Goal: Information Seeking & Learning: Check status

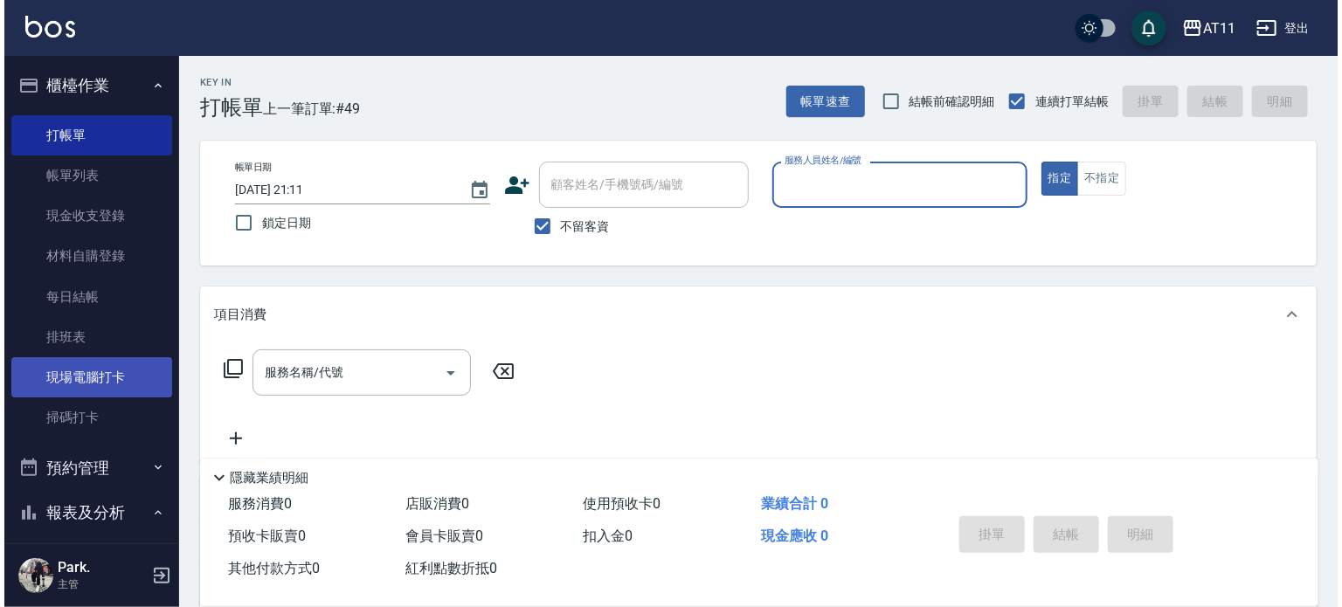
scroll to position [437, 0]
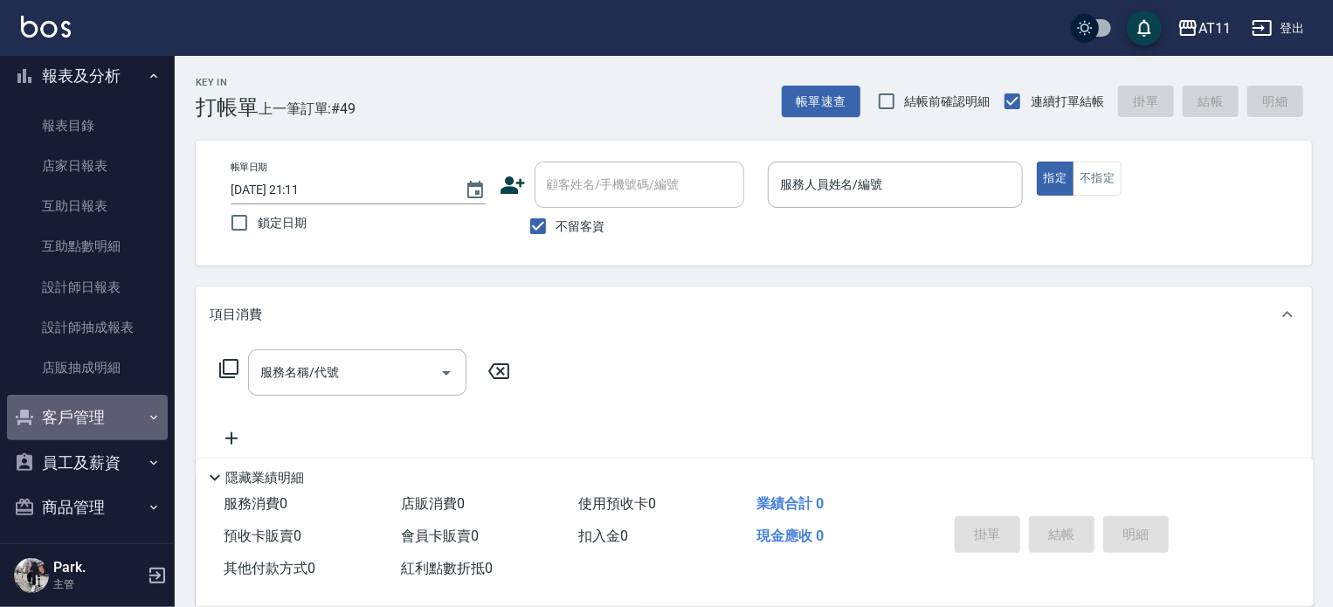
click at [136, 415] on button "客戶管理" at bounding box center [87, 417] width 161 height 45
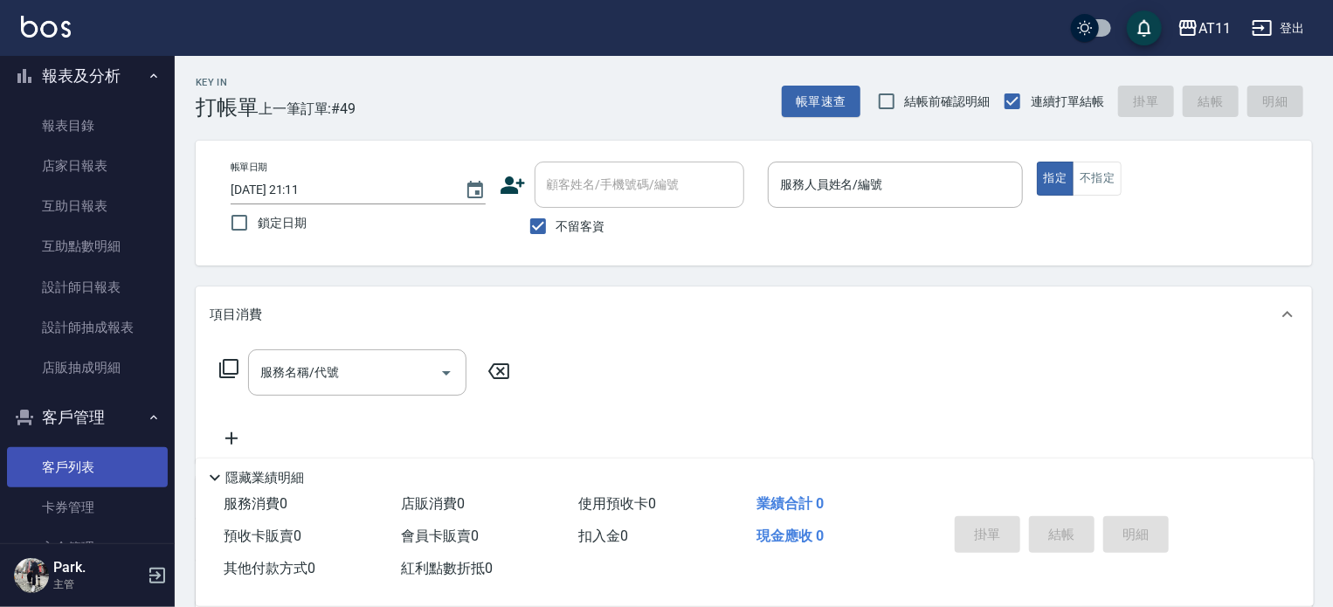
click at [96, 464] on link "客戶列表" at bounding box center [87, 467] width 161 height 40
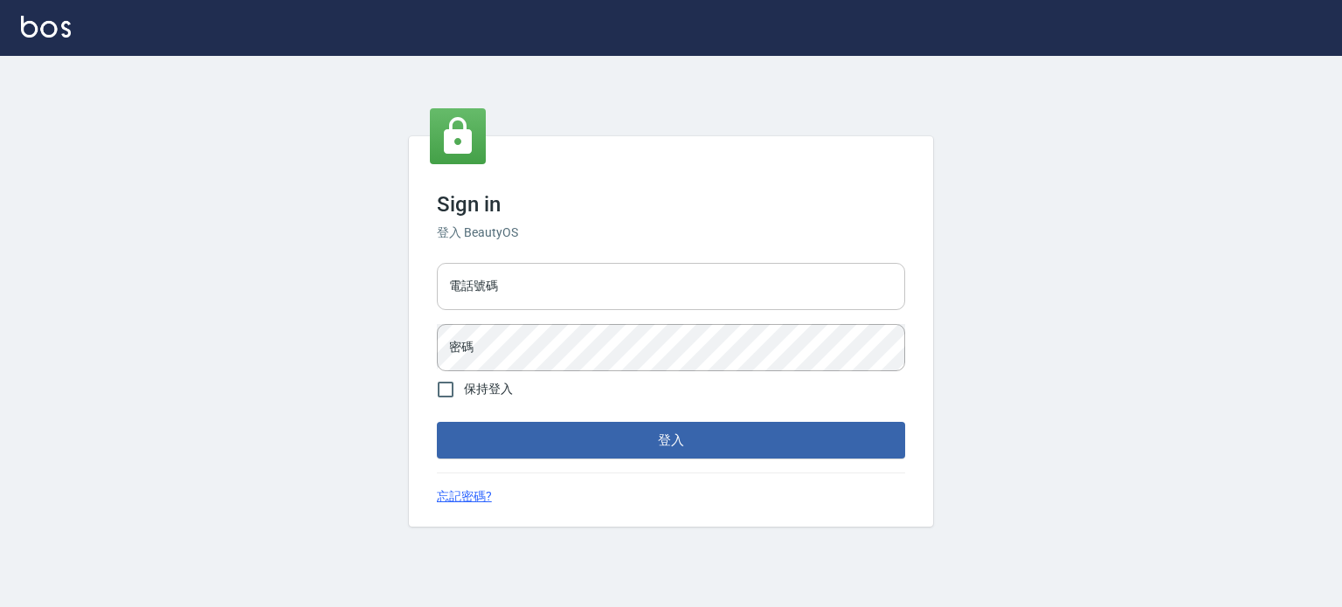
click at [532, 310] on input "電話號碼" at bounding box center [671, 286] width 468 height 47
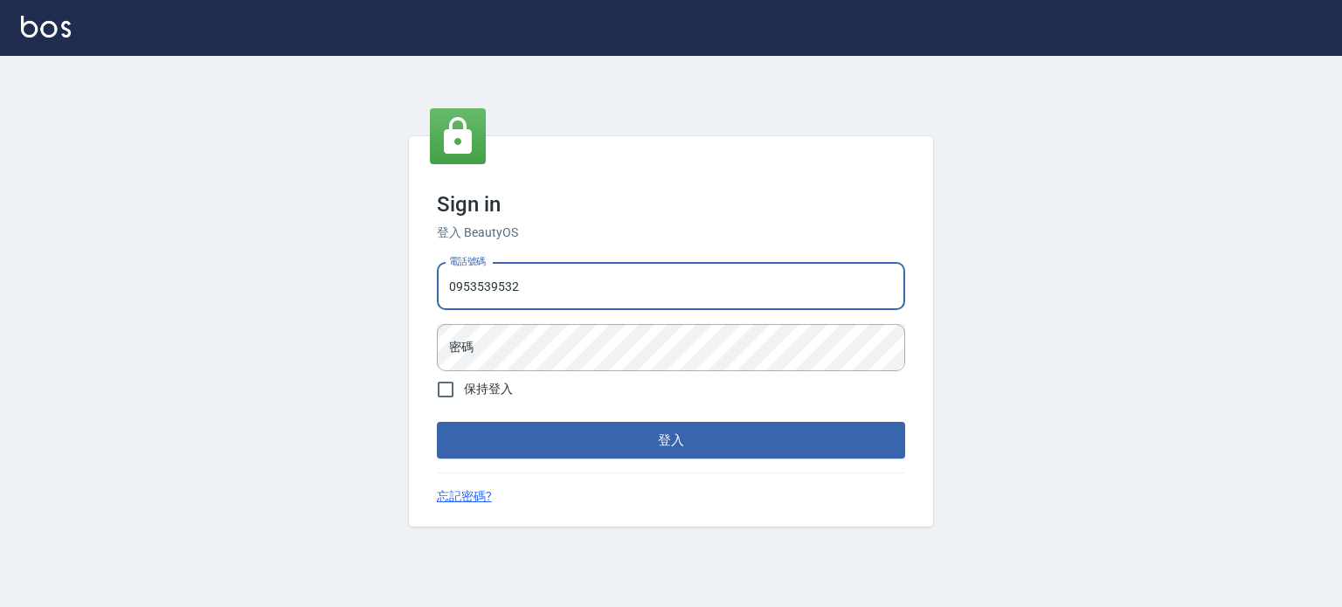
type input "0953539532"
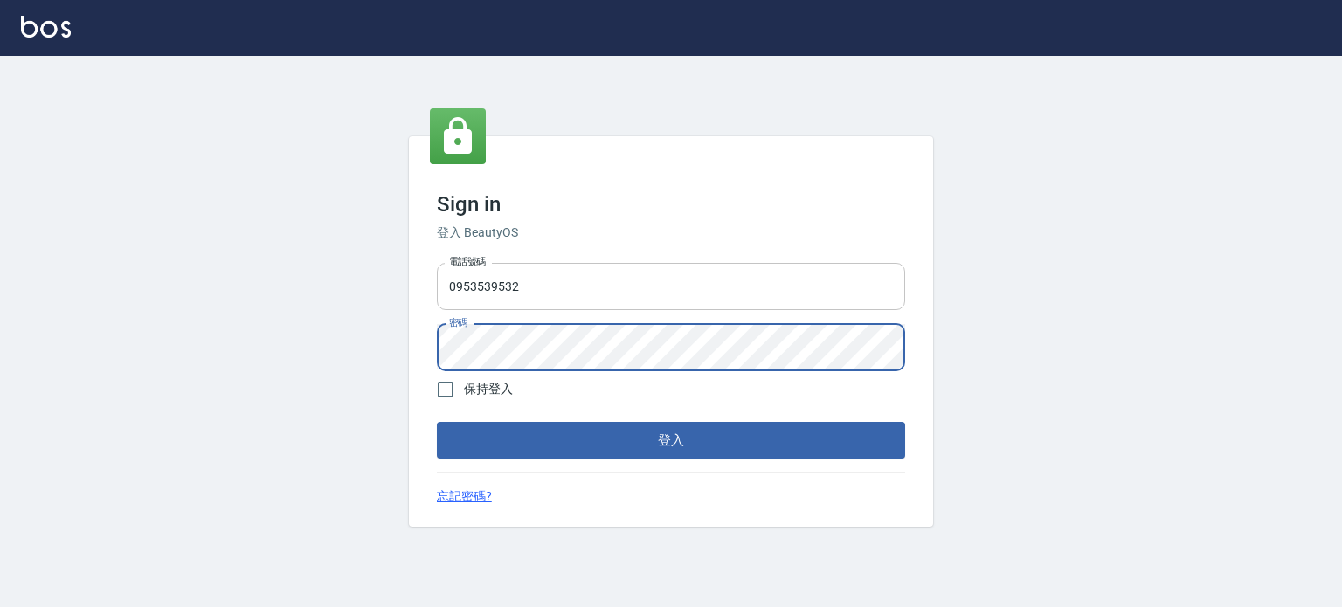
click at [437, 422] on button "登入" at bounding box center [671, 440] width 468 height 37
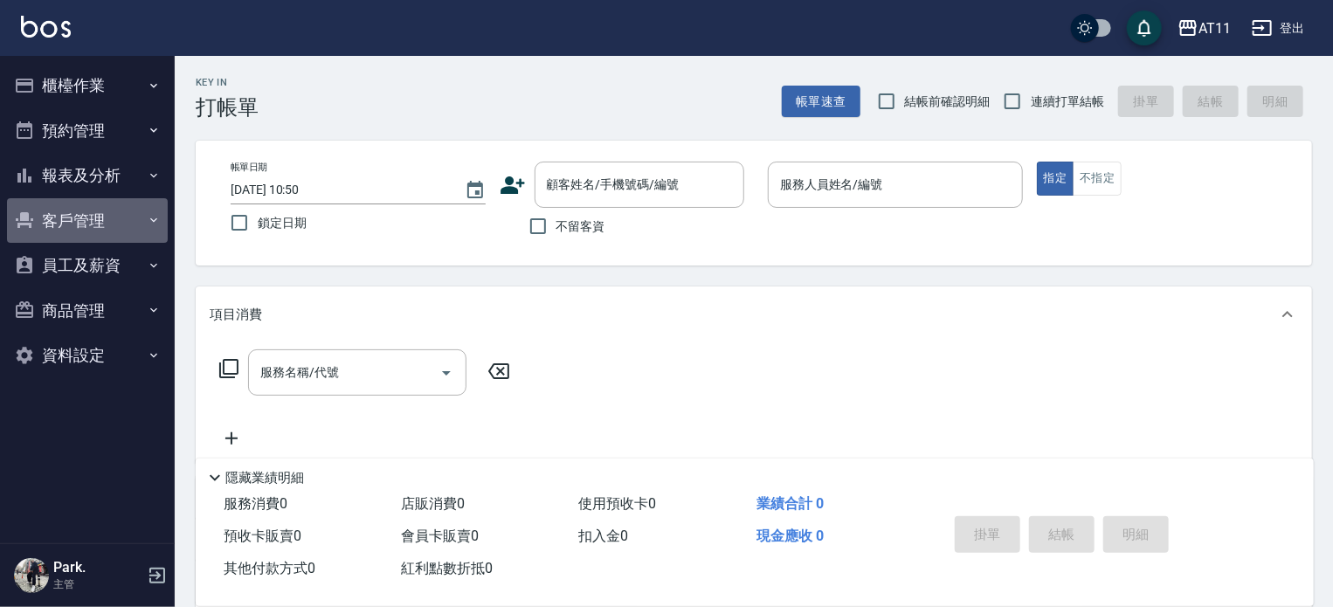
click at [55, 212] on button "客戶管理" at bounding box center [87, 220] width 161 height 45
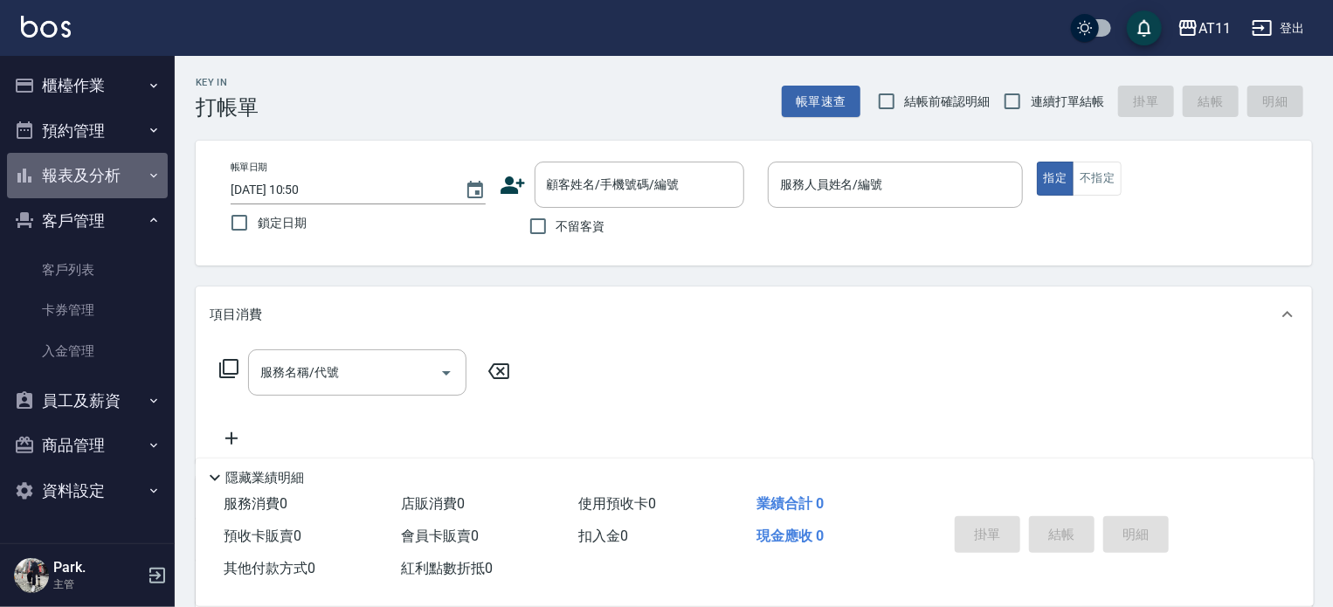
click at [91, 164] on button "報表及分析" at bounding box center [87, 175] width 161 height 45
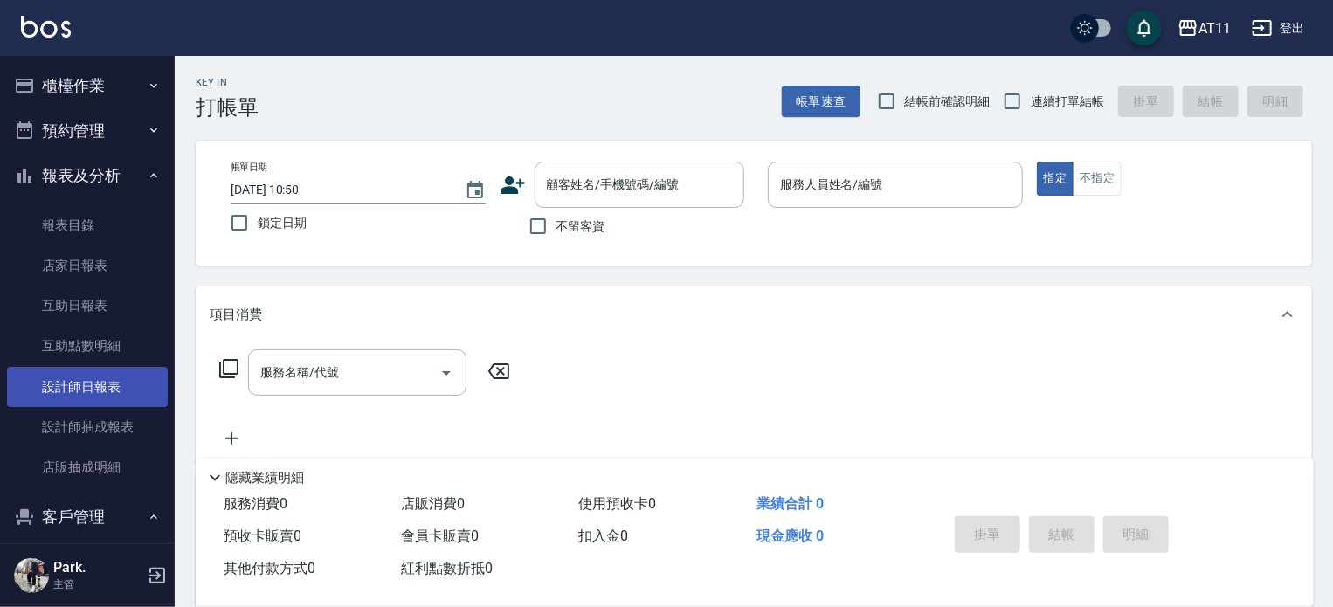
click at [114, 397] on link "設計師日報表" at bounding box center [87, 387] width 161 height 40
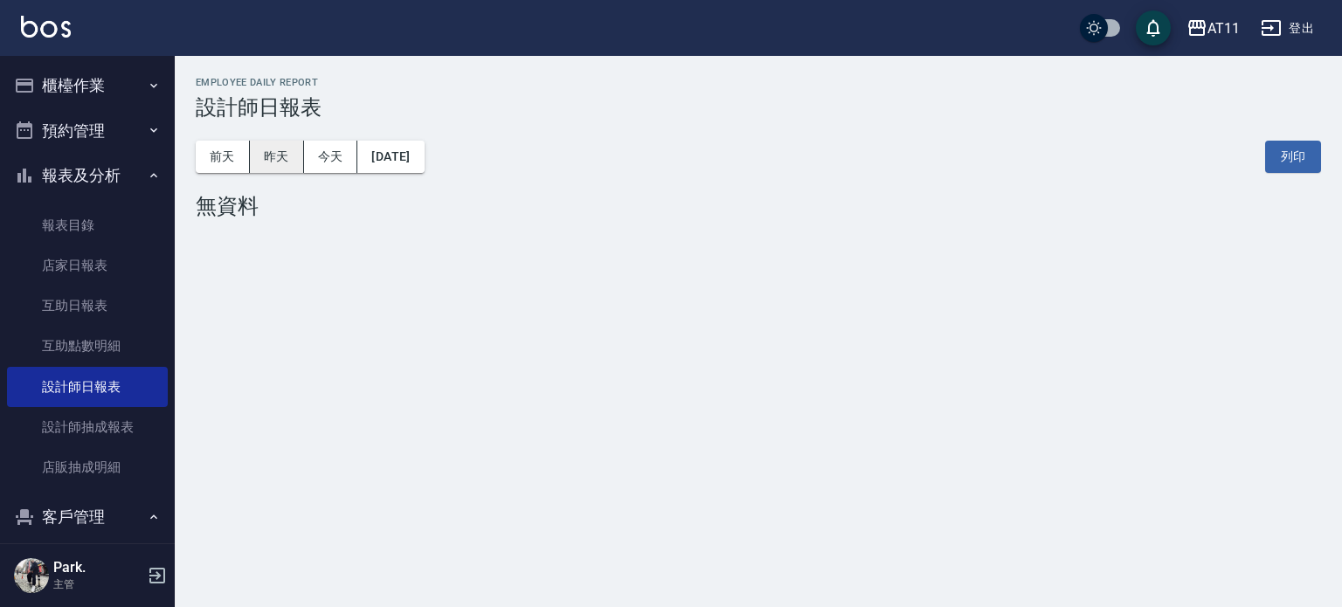
click at [292, 169] on button "昨天" at bounding box center [277, 157] width 54 height 32
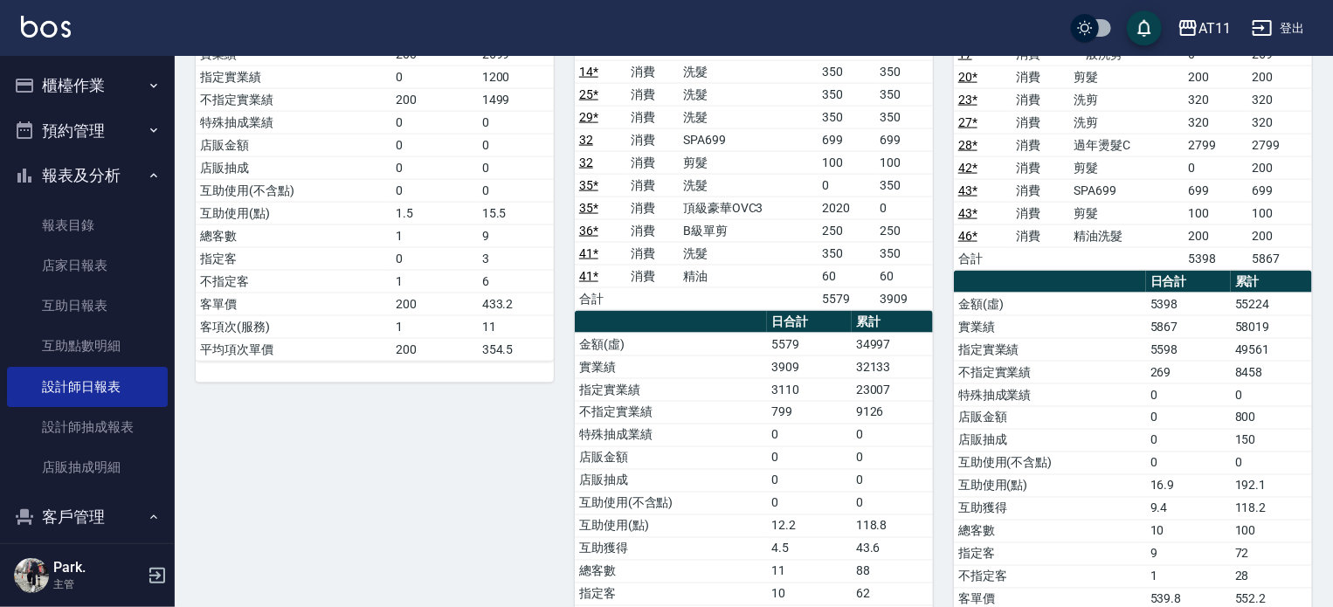
scroll to position [1307, 0]
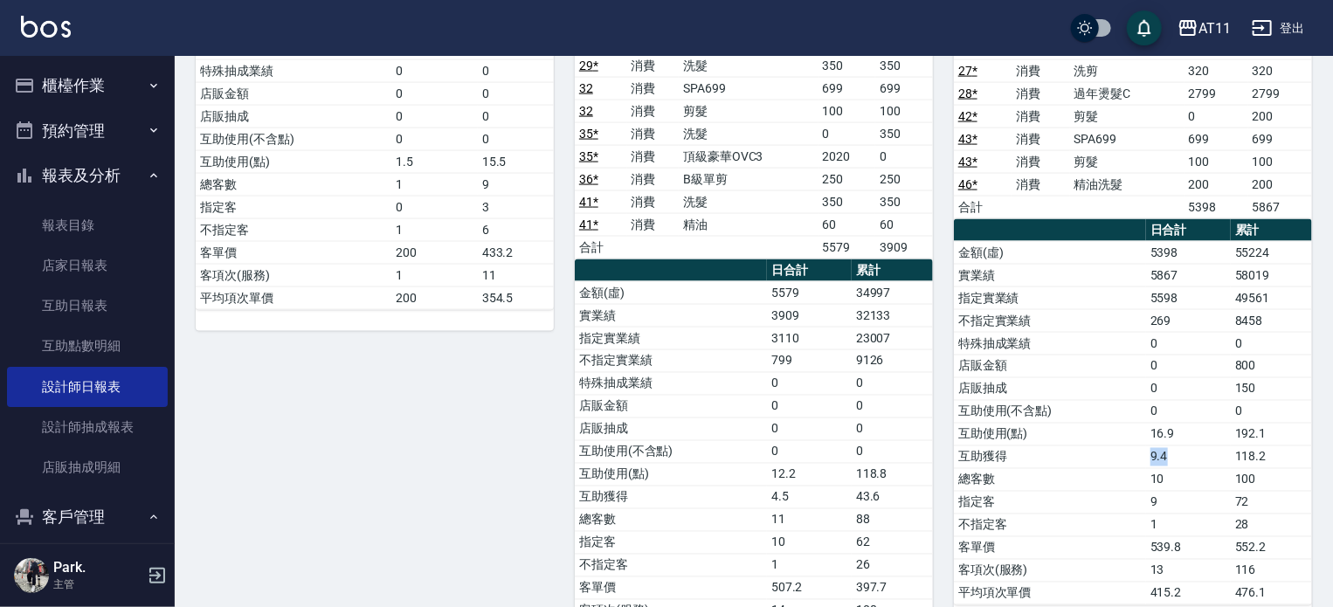
drag, startPoint x: 1152, startPoint y: 430, endPoint x: 1188, endPoint y: 432, distance: 35.9
click at [1188, 445] on td "9.4" at bounding box center [1188, 456] width 85 height 23
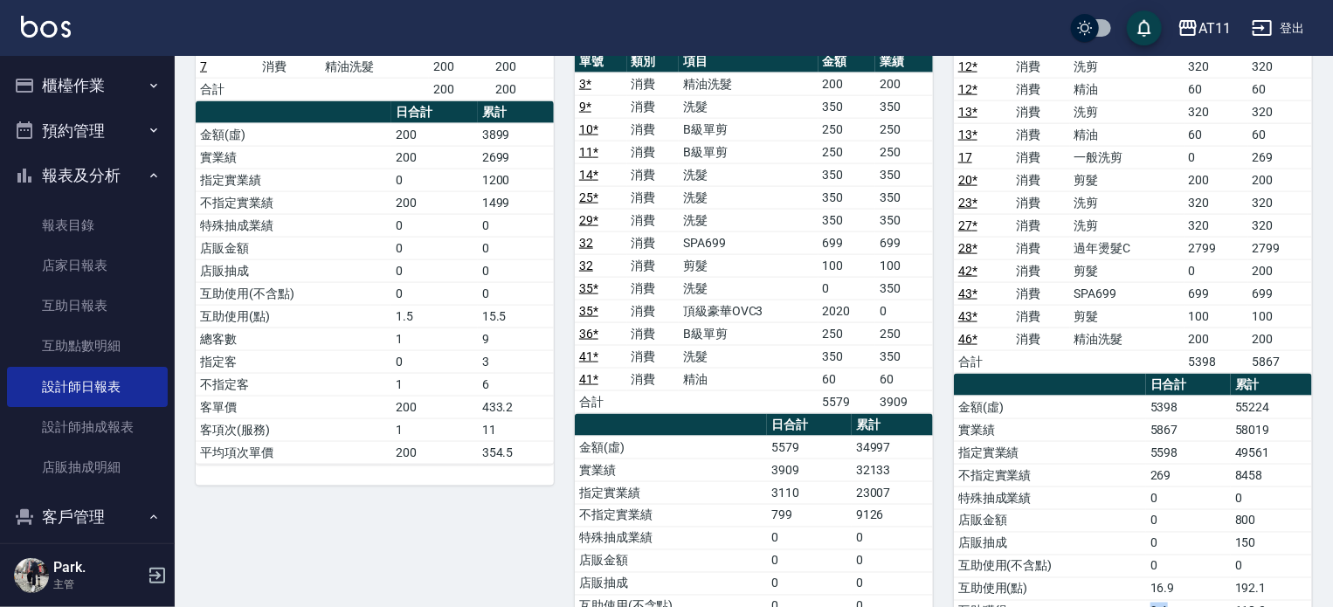
scroll to position [1339, 0]
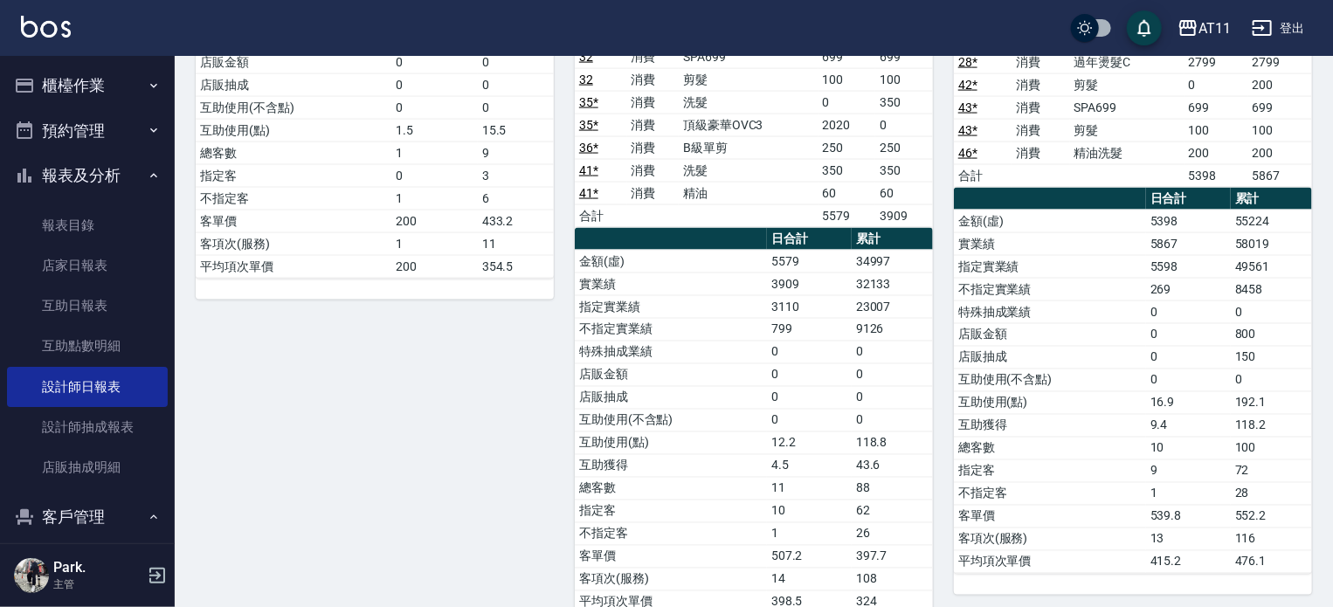
click at [1084, 505] on td "客單價" at bounding box center [1050, 516] width 192 height 23
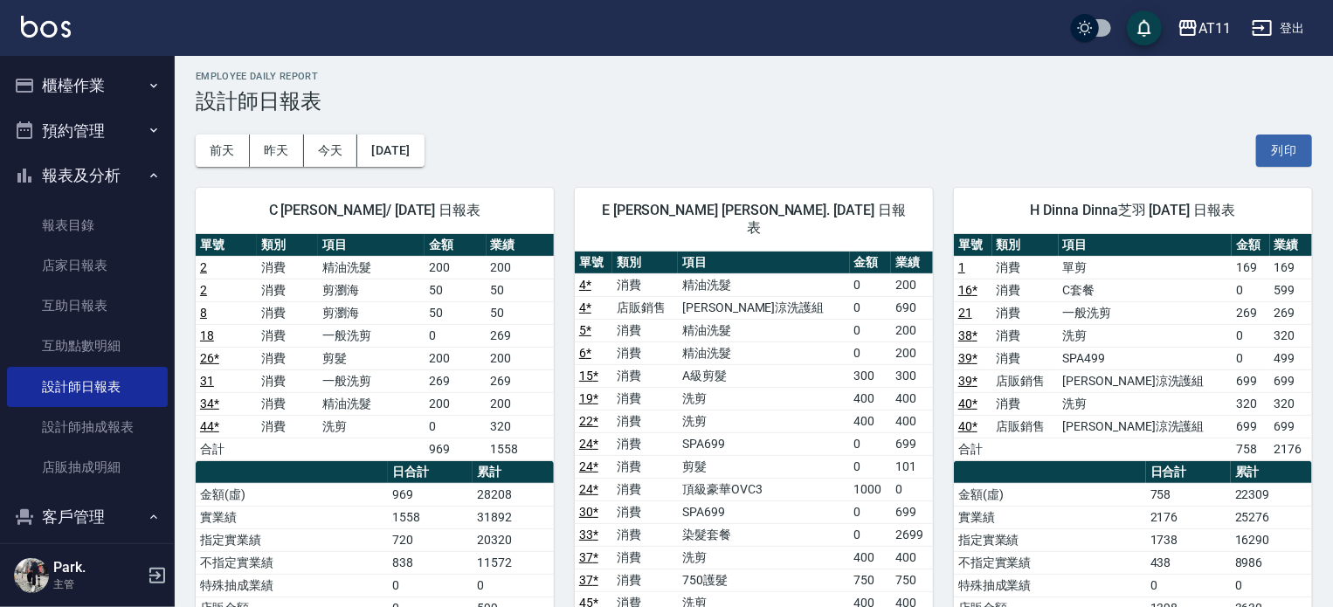
scroll to position [0, 0]
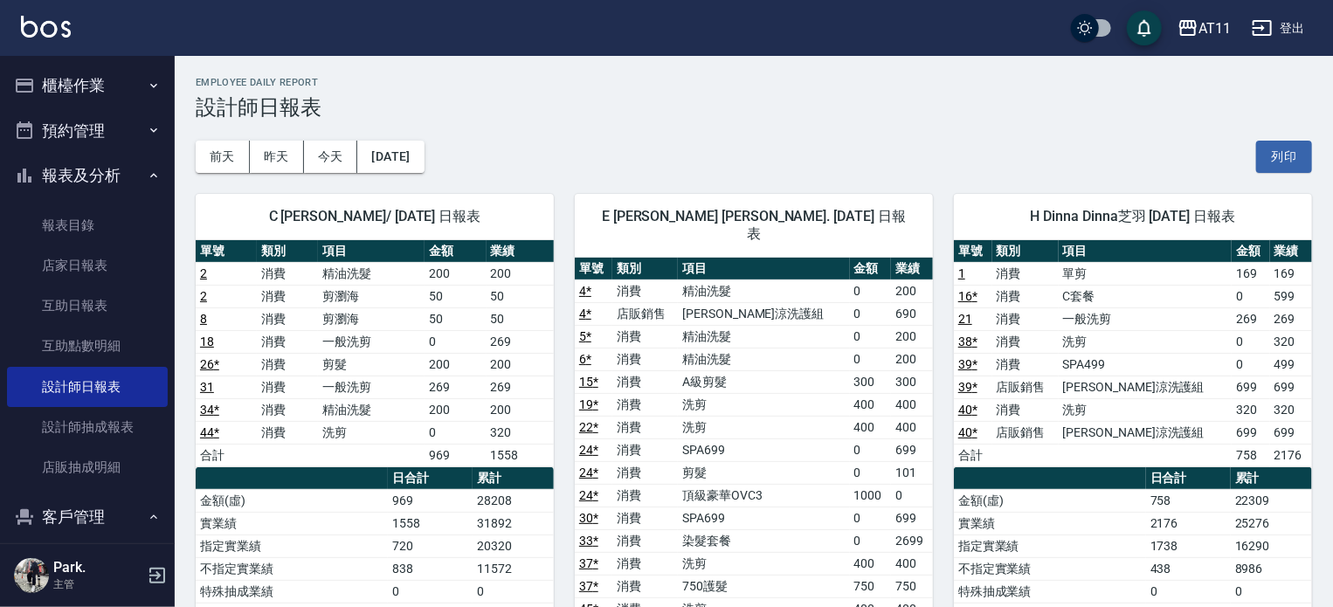
click at [81, 88] on button "櫃檯作業" at bounding box center [87, 85] width 161 height 45
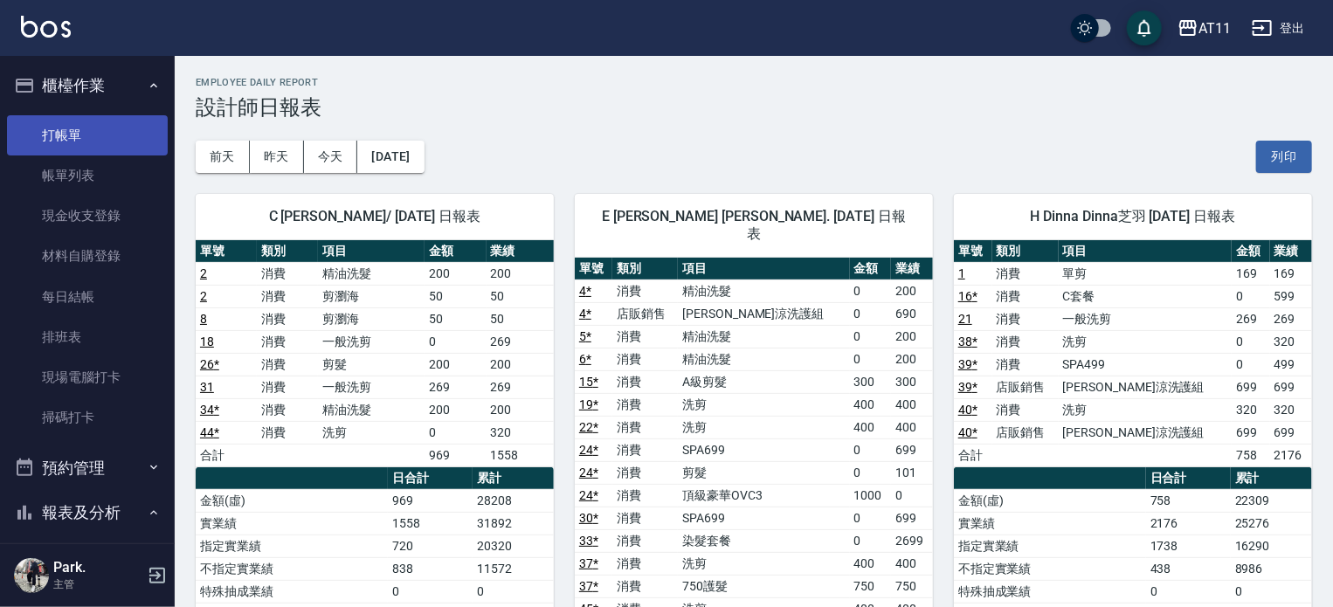
drag, startPoint x: 90, startPoint y: 107, endPoint x: 96, endPoint y: 128, distance: 21.8
click at [93, 121] on ul "打帳單 帳單列表 現金收支登錄 材料自購登錄 每日結帳 排班表 現場電腦打卡 掃碼打卡" at bounding box center [87, 276] width 161 height 337
click at [96, 128] on link "打帳單" at bounding box center [87, 135] width 161 height 40
